Goal: Information Seeking & Learning: Compare options

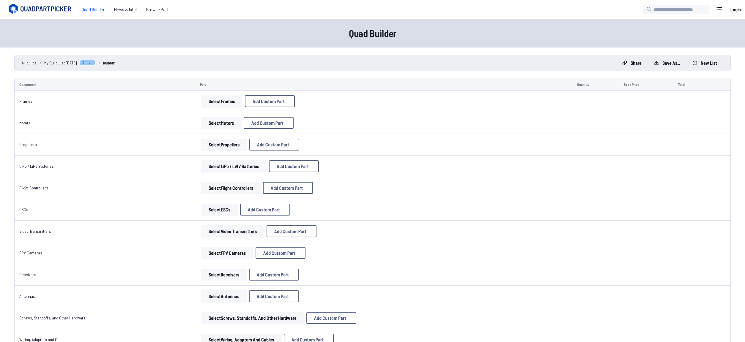
click at [216, 104] on button "Select Frames" at bounding box center [221, 101] width 41 height 12
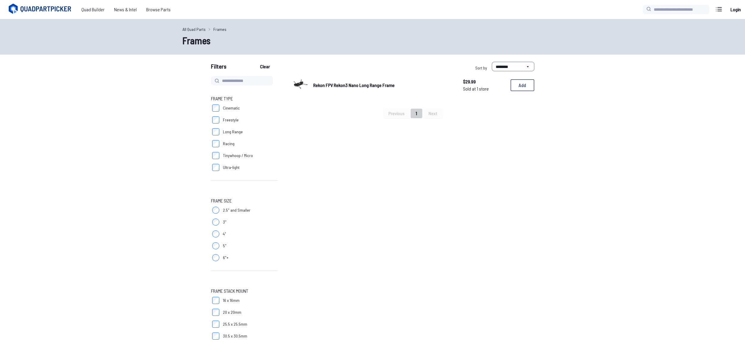
click at [317, 84] on span "Rekon FPV Rekon3 Nano Long Range Frame" at bounding box center [353, 85] width 81 height 6
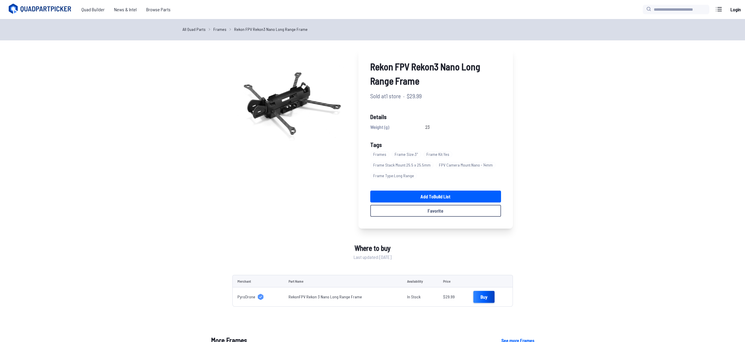
click at [473, 299] on link "Buy" at bounding box center [483, 297] width 21 height 12
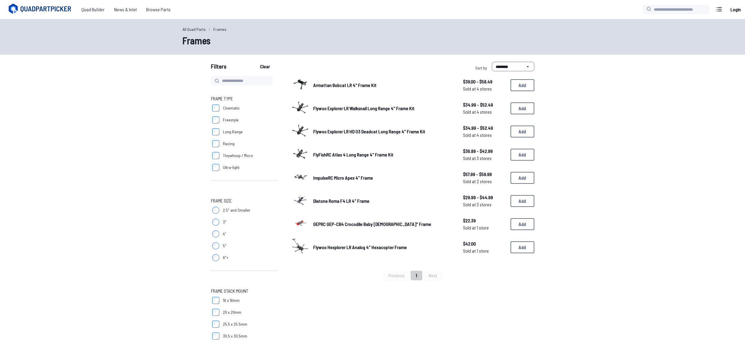
click at [343, 249] on span "Flywoo Hexplorer LR Analog 4" Hexacopter Frame" at bounding box center [360, 248] width 94 height 6
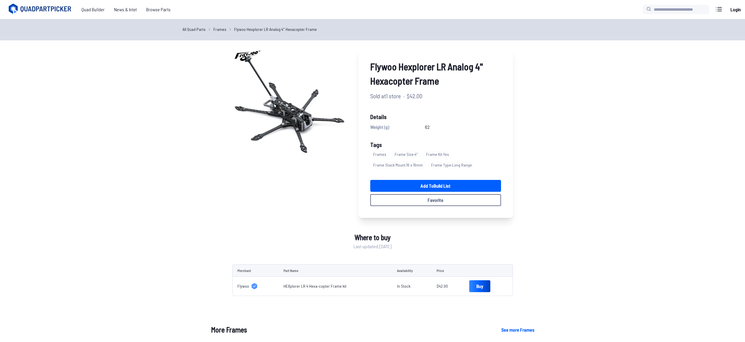
scroll to position [0, 0]
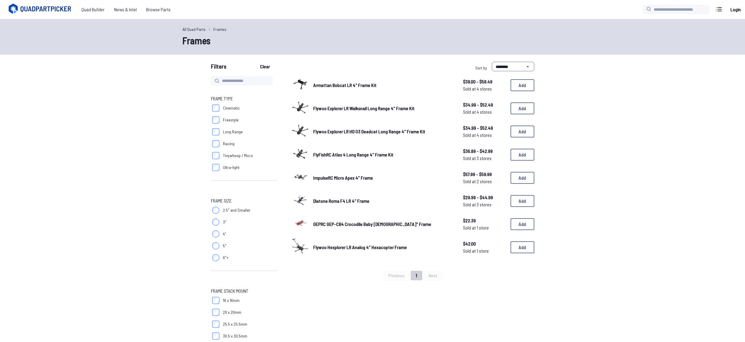
click at [336, 225] on span "GEPRC GEP-CB4 Crocodile Baby [DEMOGRAPHIC_DATA]" Frame" at bounding box center [372, 224] width 118 height 6
click at [365, 177] on span "ImpulseRC Micro Apex 4" Frame" at bounding box center [343, 178] width 60 height 6
click at [360, 111] on span "Flywoo Explorer LR Walksnail Long Range 4" Frame Kit" at bounding box center [363, 109] width 101 height 6
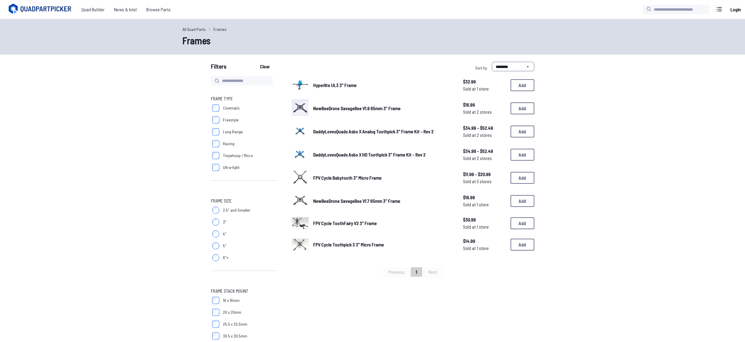
click at [331, 204] on span "NewBeeDrone SavageBee V1.7 65mm 3" Frame" at bounding box center [356, 201] width 87 height 6
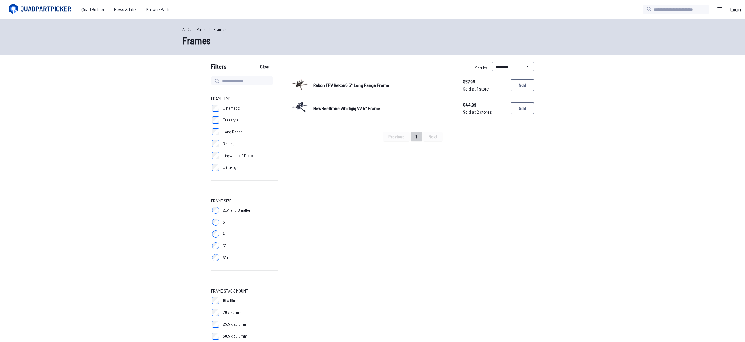
click at [343, 111] on span "NewBeeDrone Whirligig V2 5" Frame" at bounding box center [346, 109] width 67 height 6
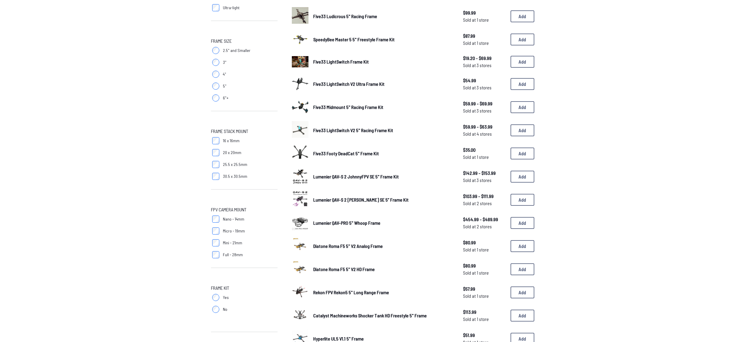
scroll to position [61, 0]
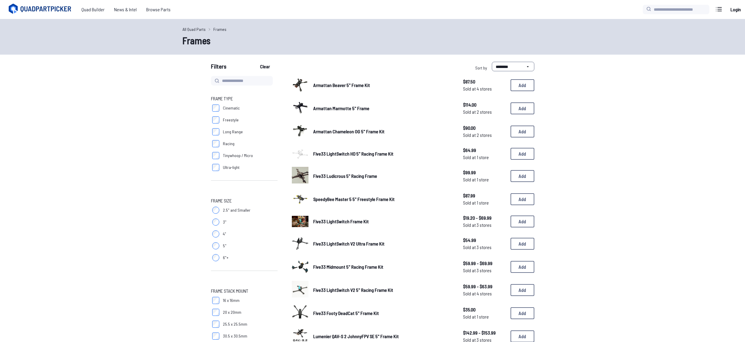
click at [220, 157] on label "Tinywhoop / Micro" at bounding box center [244, 156] width 67 height 12
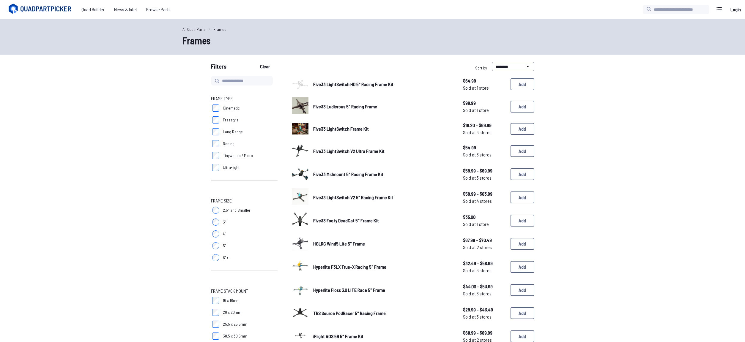
click at [214, 112] on label "Cinematic" at bounding box center [244, 108] width 67 height 12
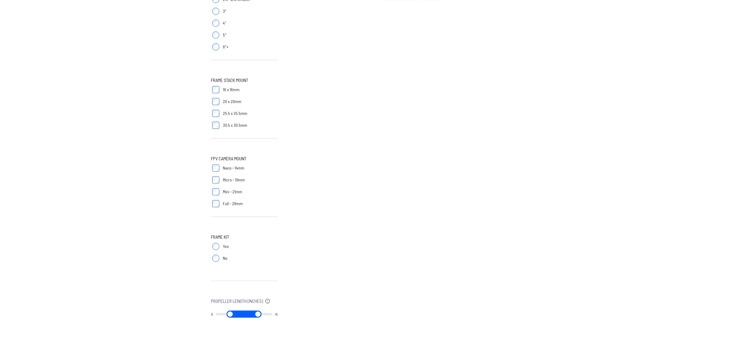
scroll to position [297, 0]
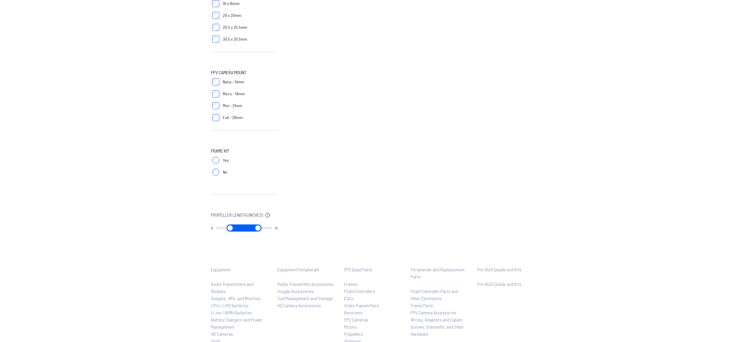
click at [268, 229] on input "range" at bounding box center [258, 228] width 29 height 7
drag, startPoint x: 219, startPoint y: 230, endPoint x: 232, endPoint y: 228, distance: 12.7
type input "*"
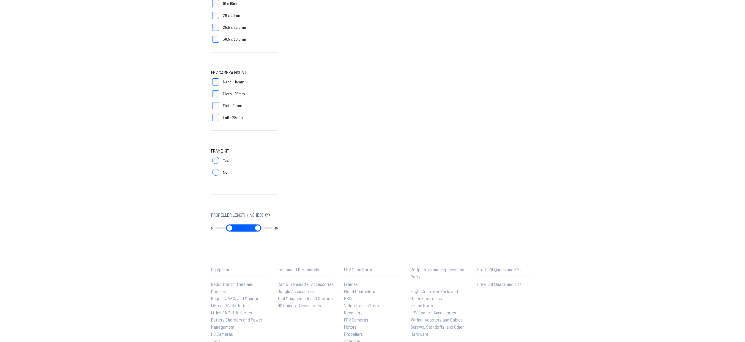
click at [232, 228] on input "range" at bounding box center [229, 228] width 29 height 7
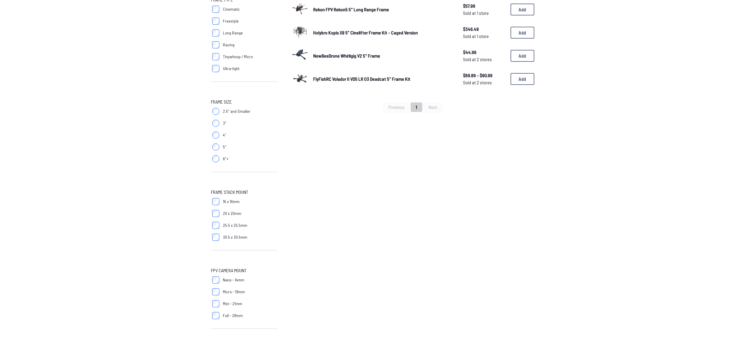
type input "*"
